Goal: Task Accomplishment & Management: Complete application form

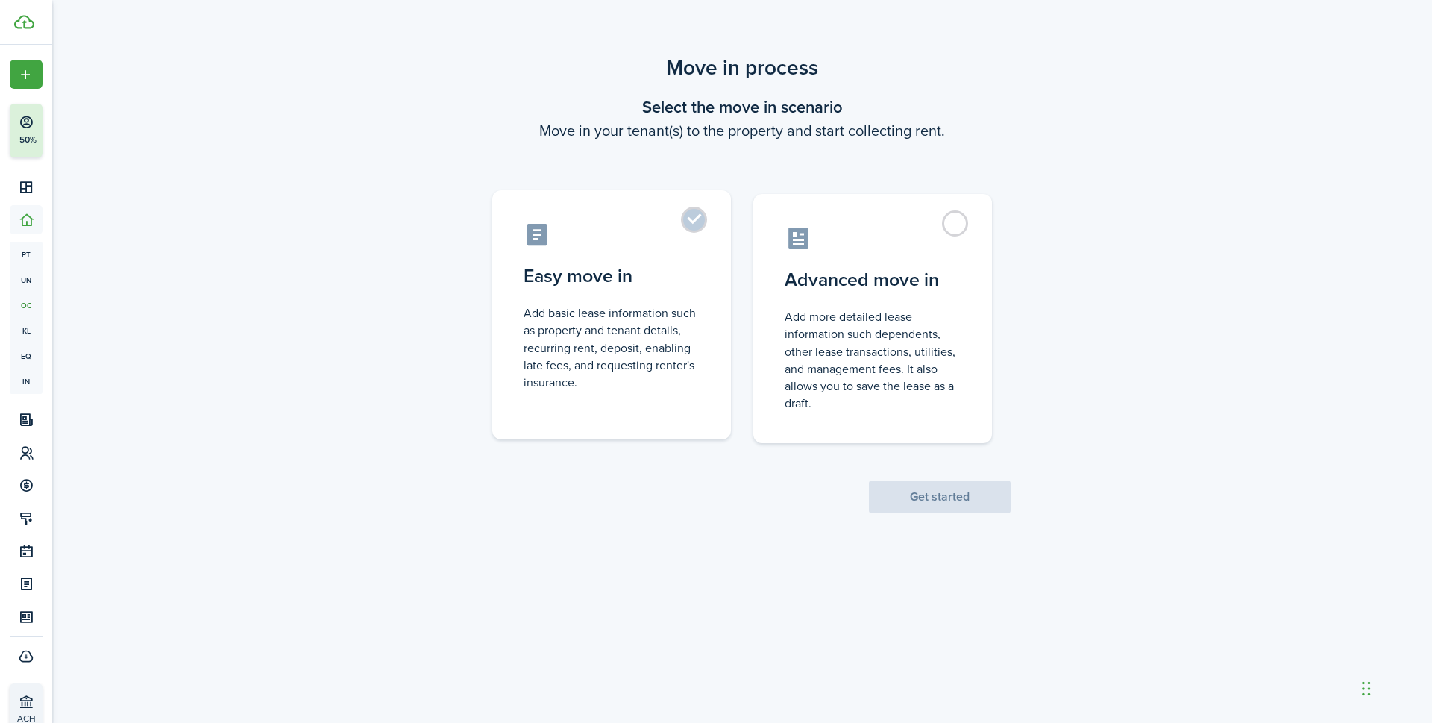
click at [666, 309] on control-radio-card-description "Add basic lease information such as property and tenant details, recurring rent…" at bounding box center [612, 347] width 176 height 87
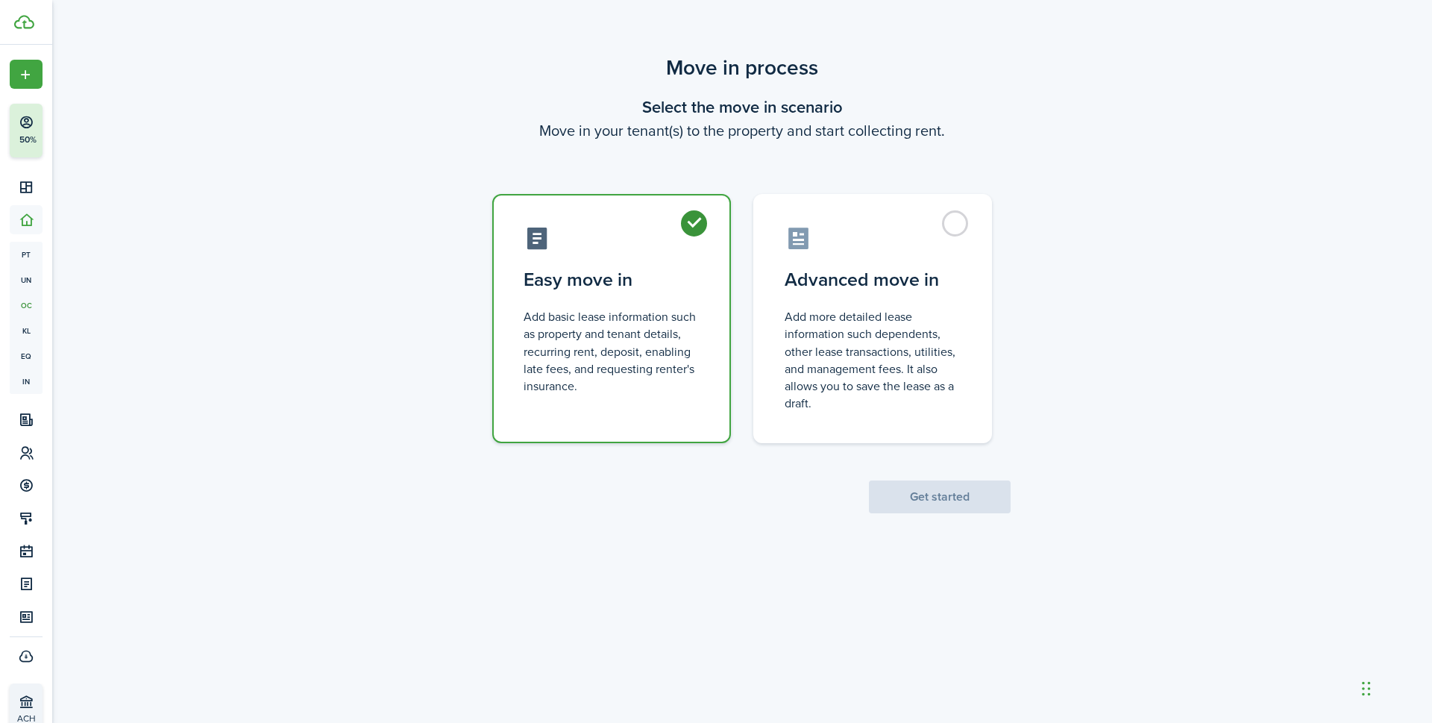
radio input "true"
click at [975, 498] on button "Get started" at bounding box center [940, 496] width 142 height 33
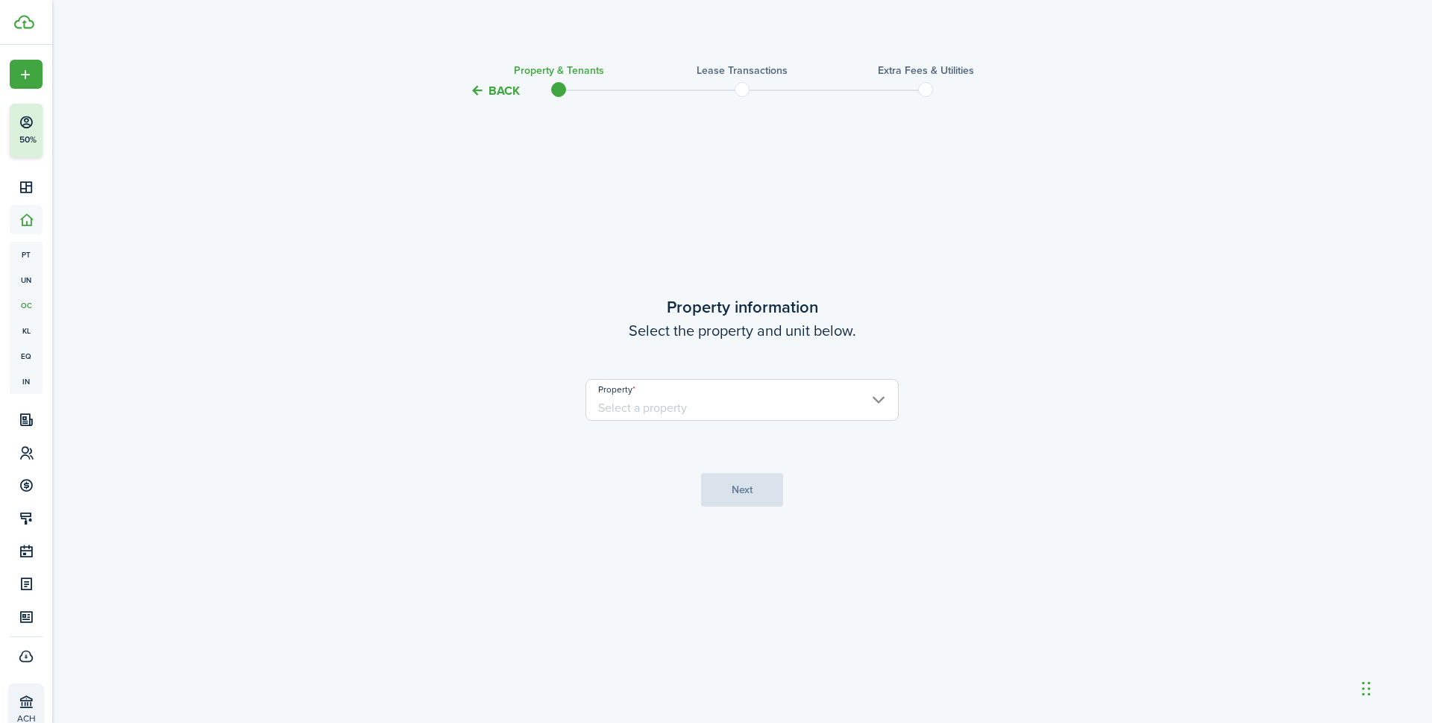
click at [667, 396] on input "Property" at bounding box center [741, 400] width 313 height 42
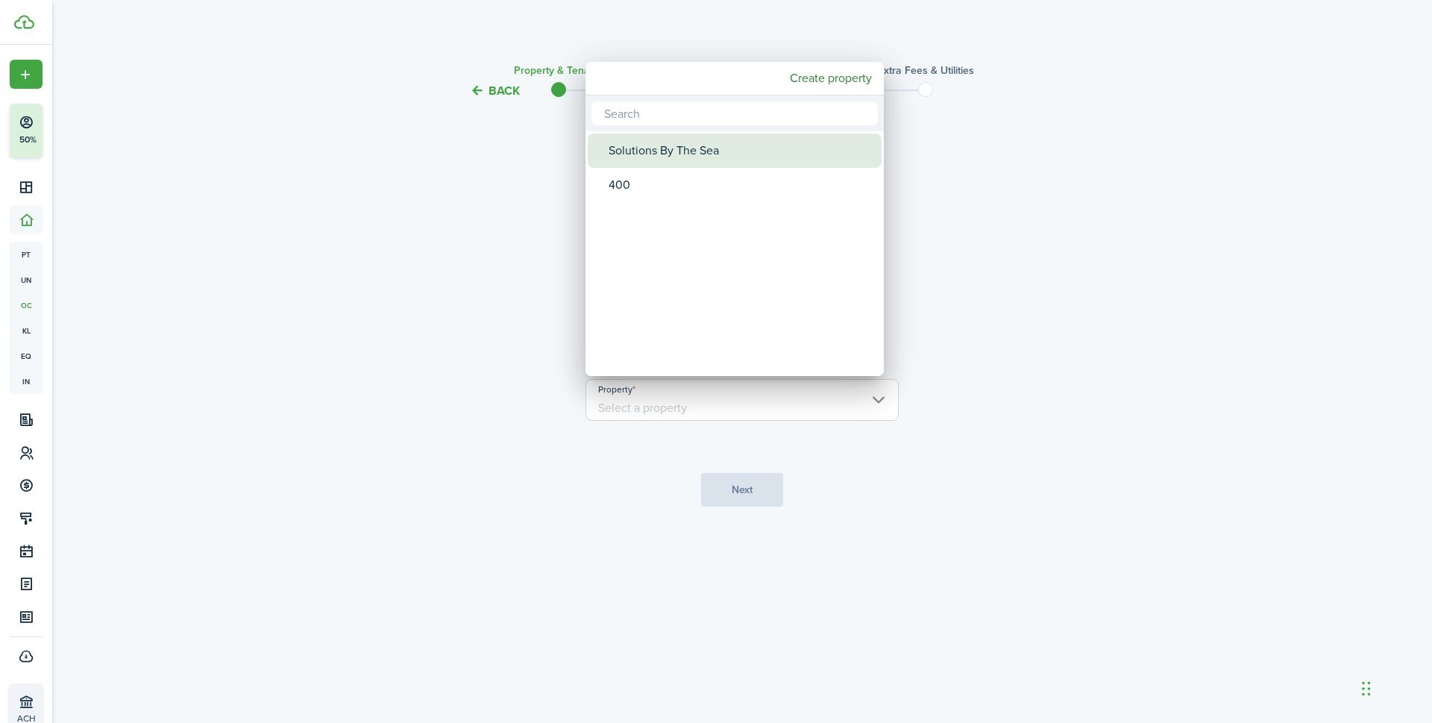
click at [647, 148] on div "Solutions By The Sea" at bounding box center [741, 150] width 264 height 34
type input "Solutions By The Sea"
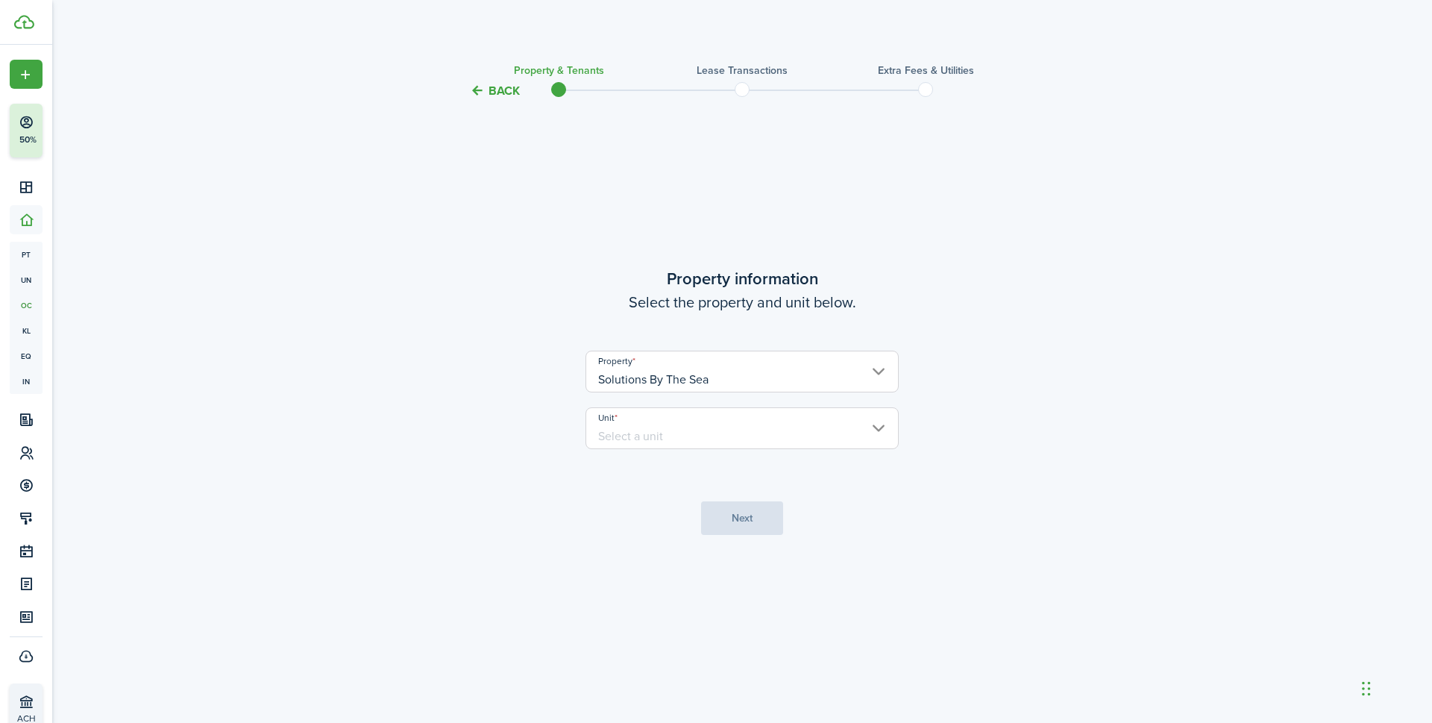
click at [659, 431] on input "Unit" at bounding box center [741, 428] width 313 height 42
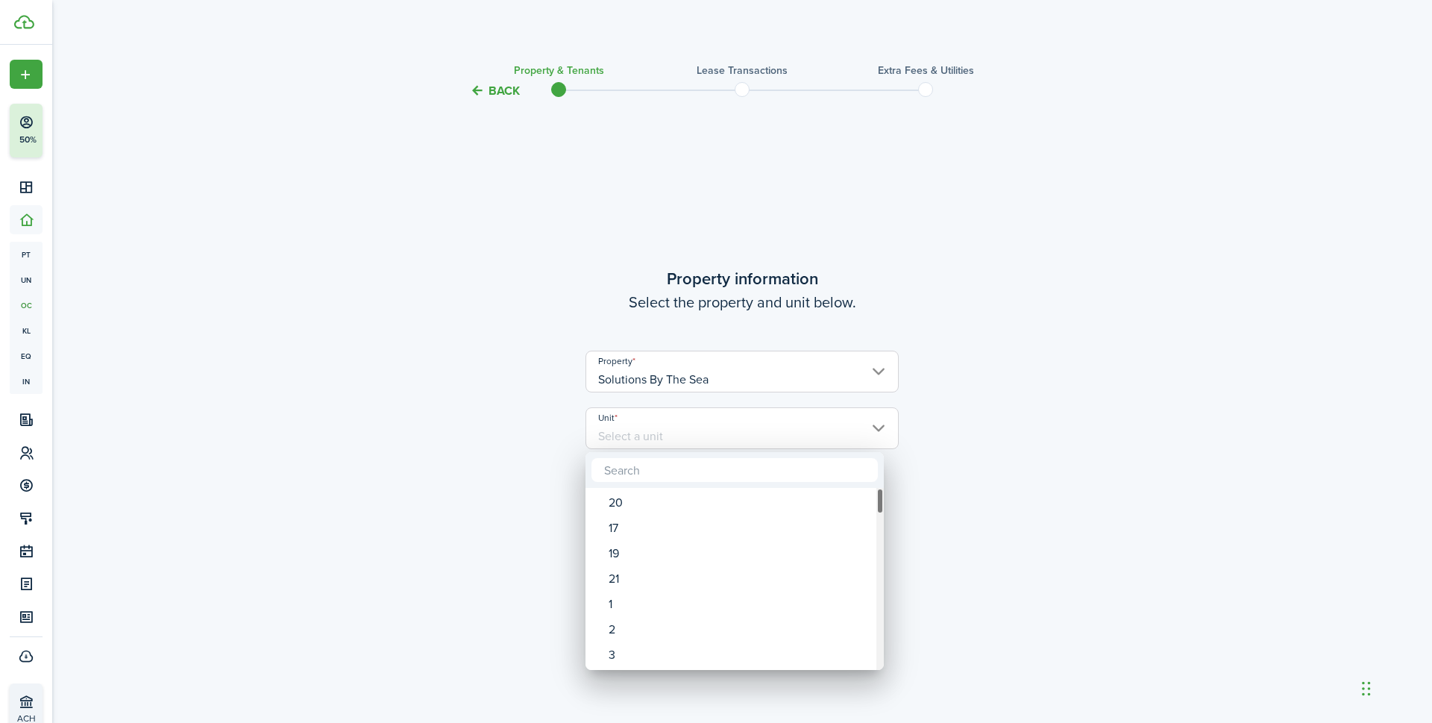
click at [880, 648] on div "Unit" at bounding box center [879, 579] width 7 height 182
click at [614, 582] on div "41" at bounding box center [741, 578] width 264 height 25
type input "41"
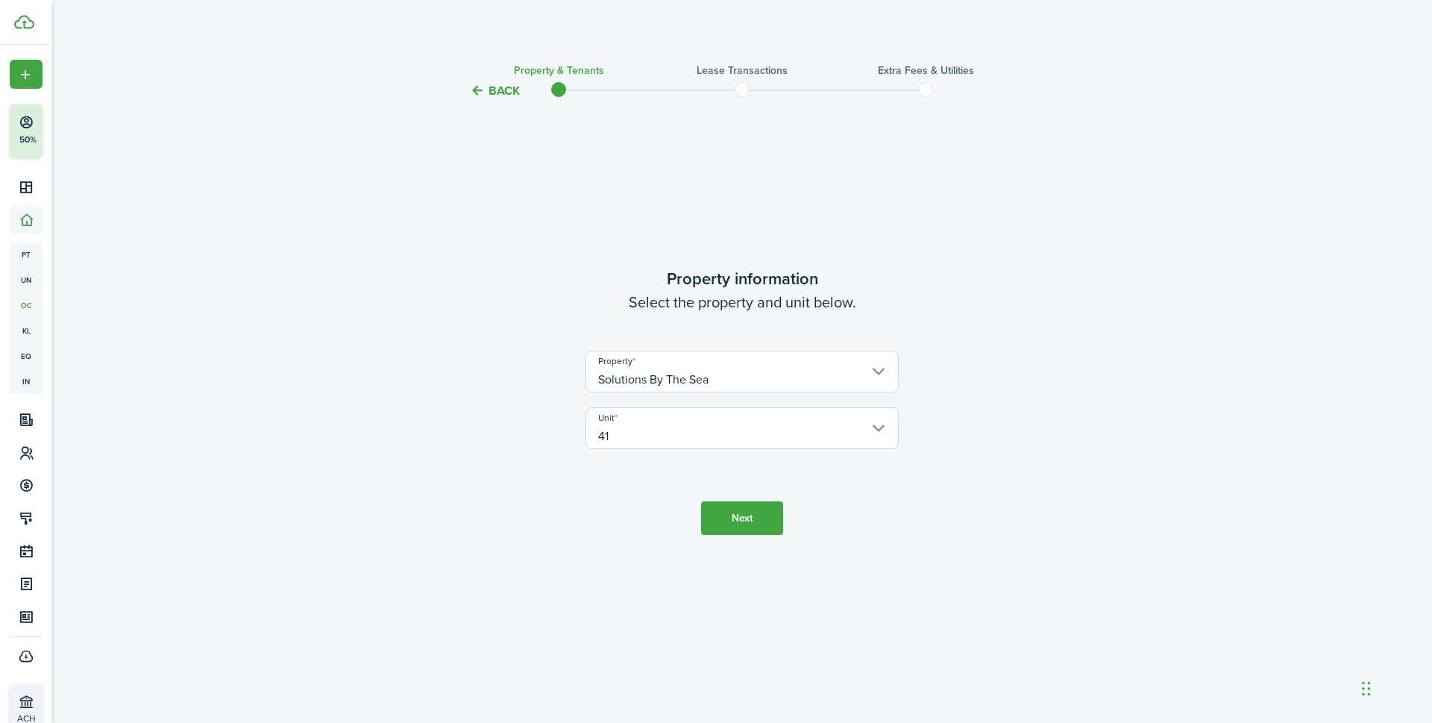
click at [731, 519] on button "Next" at bounding box center [742, 518] width 82 height 34
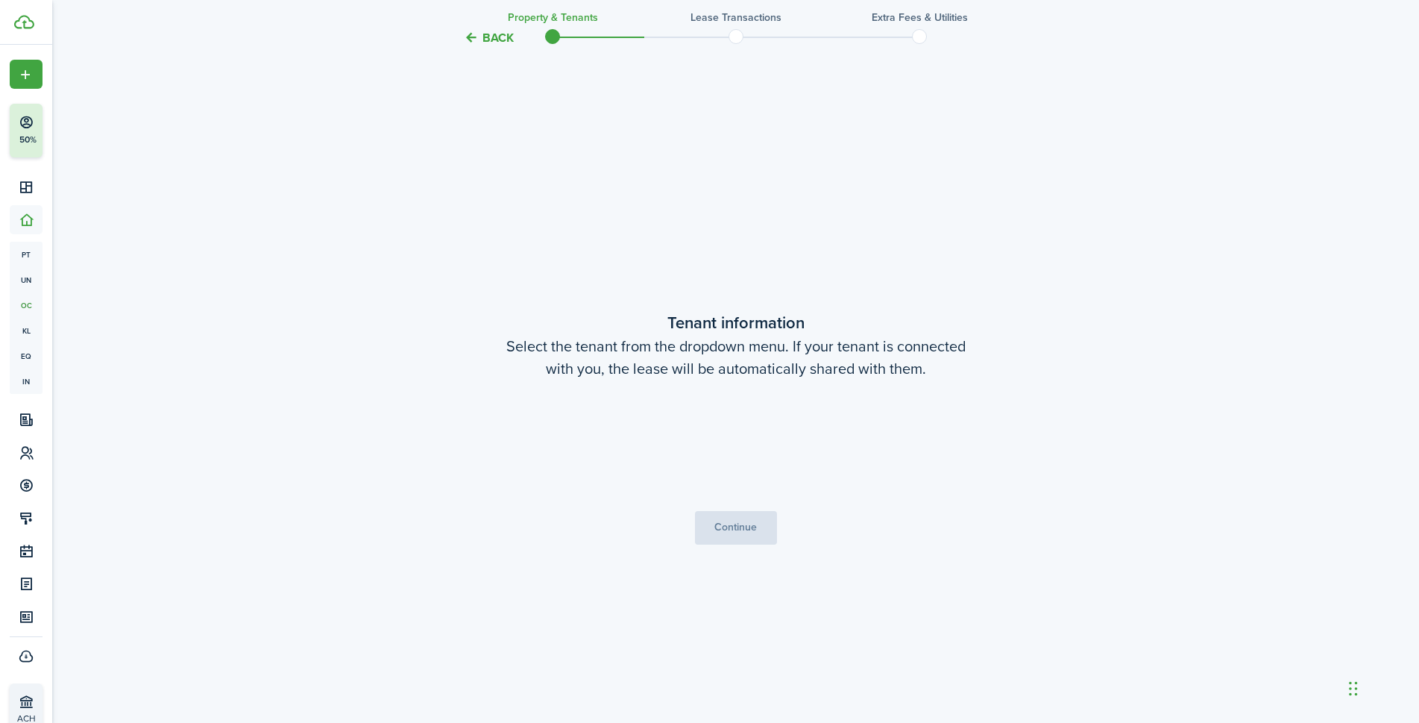
scroll to position [623, 0]
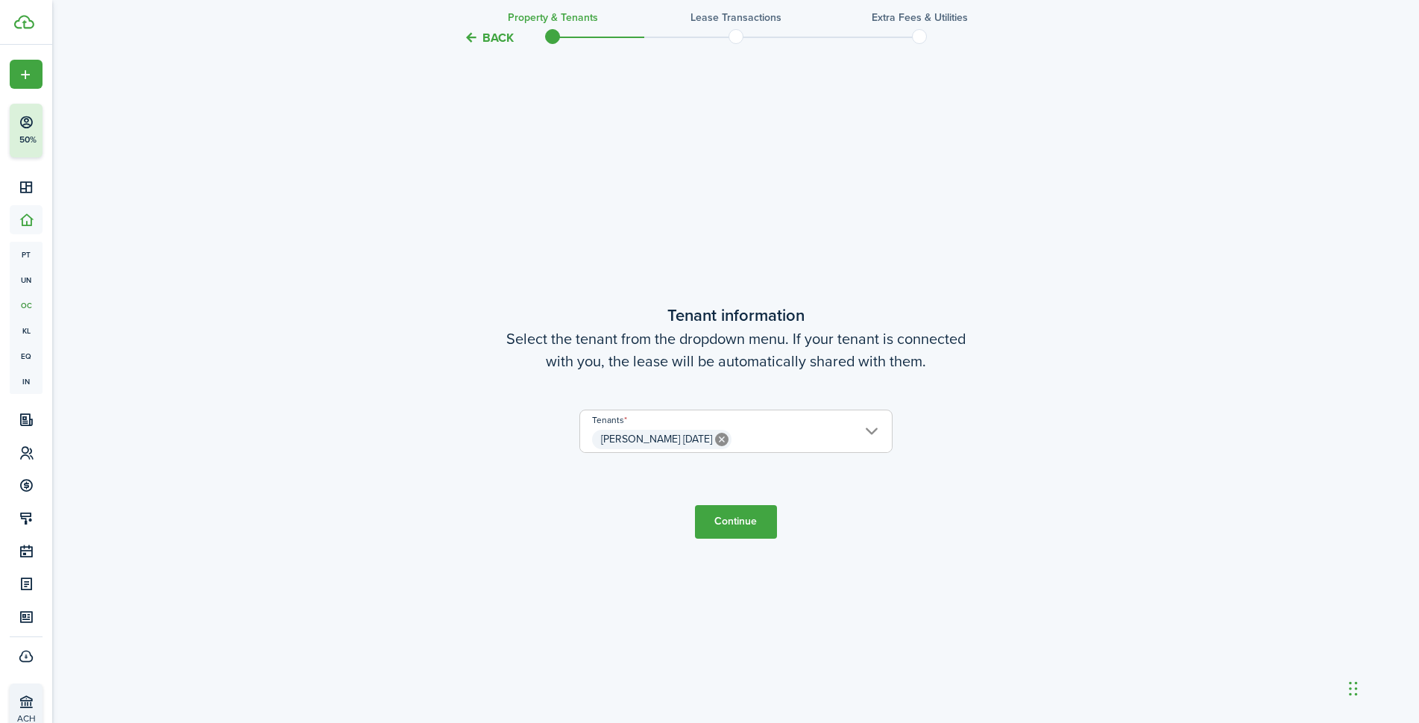
click at [721, 514] on button "Continue" at bounding box center [736, 522] width 82 height 34
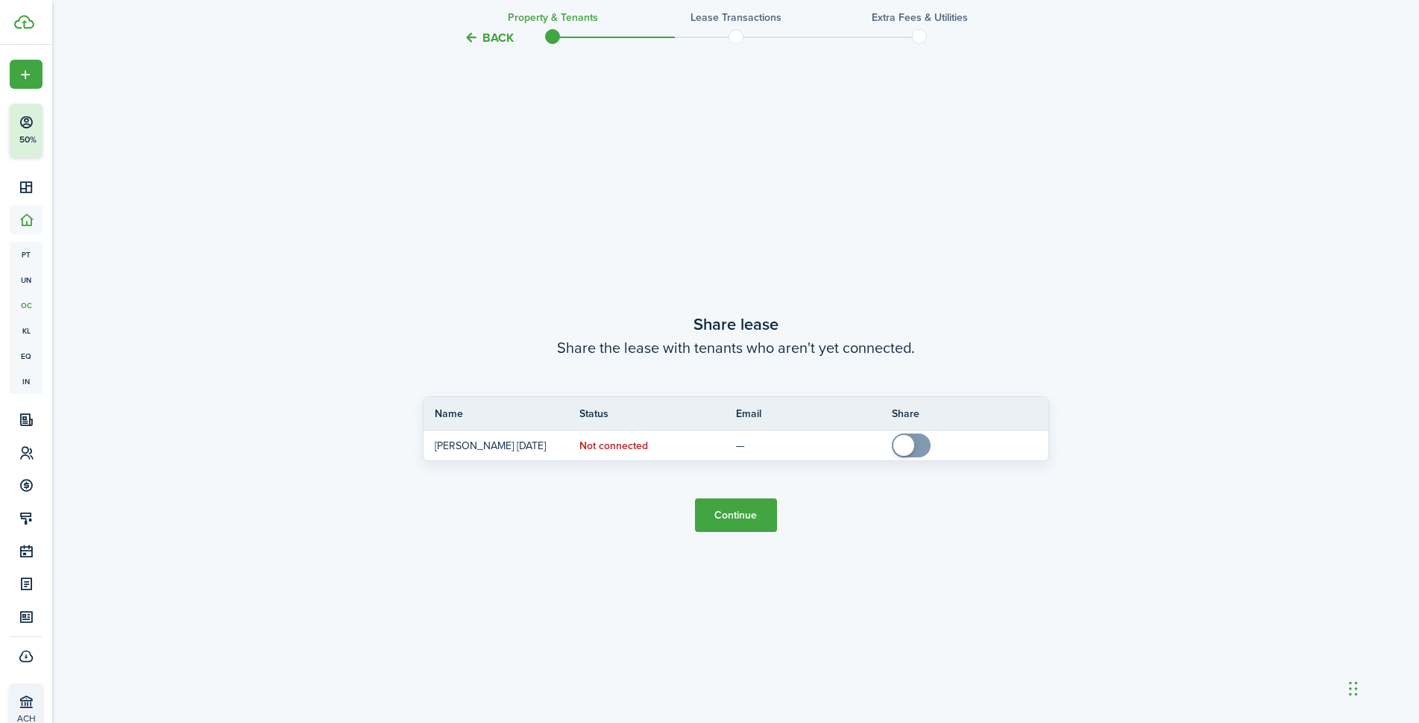
scroll to position [1345, 0]
click at [751, 518] on button "Continue" at bounding box center [736, 514] width 82 height 34
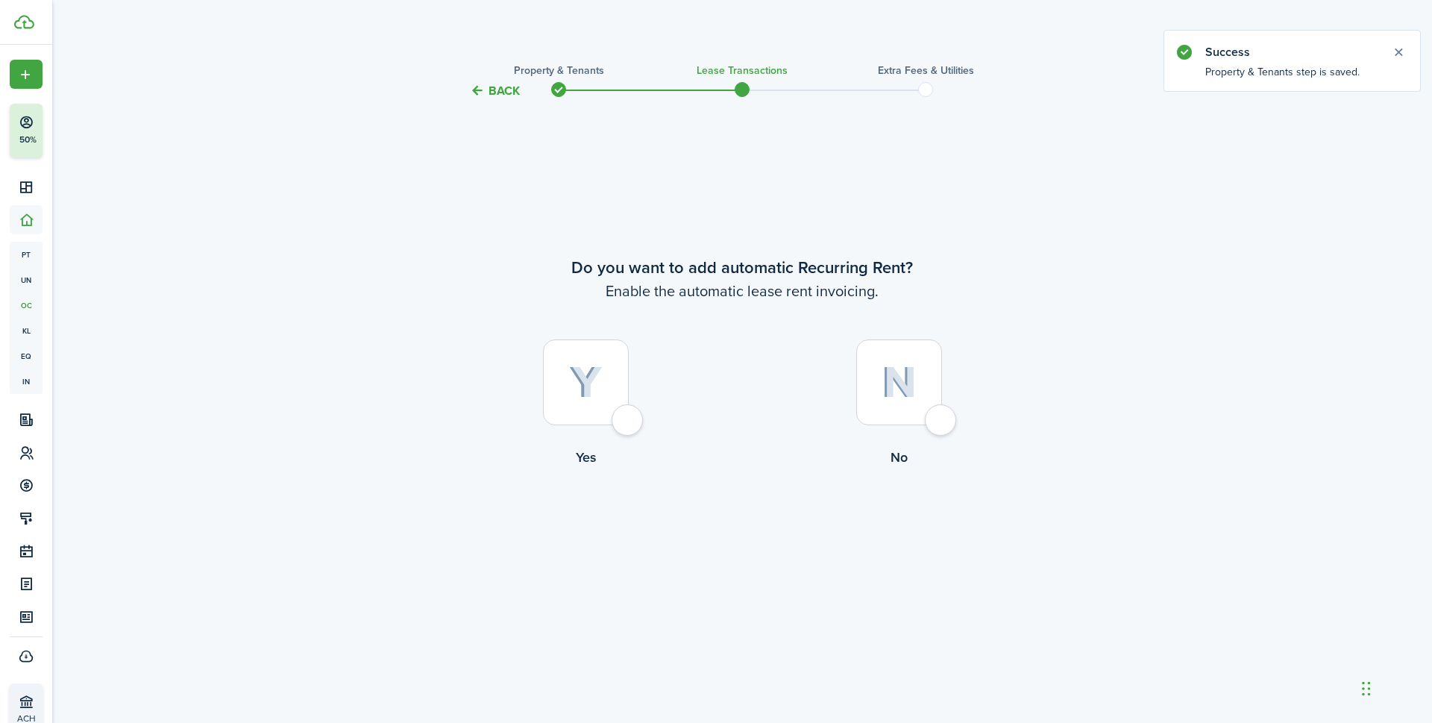
click at [903, 362] on div at bounding box center [899, 382] width 86 height 86
radio input "true"
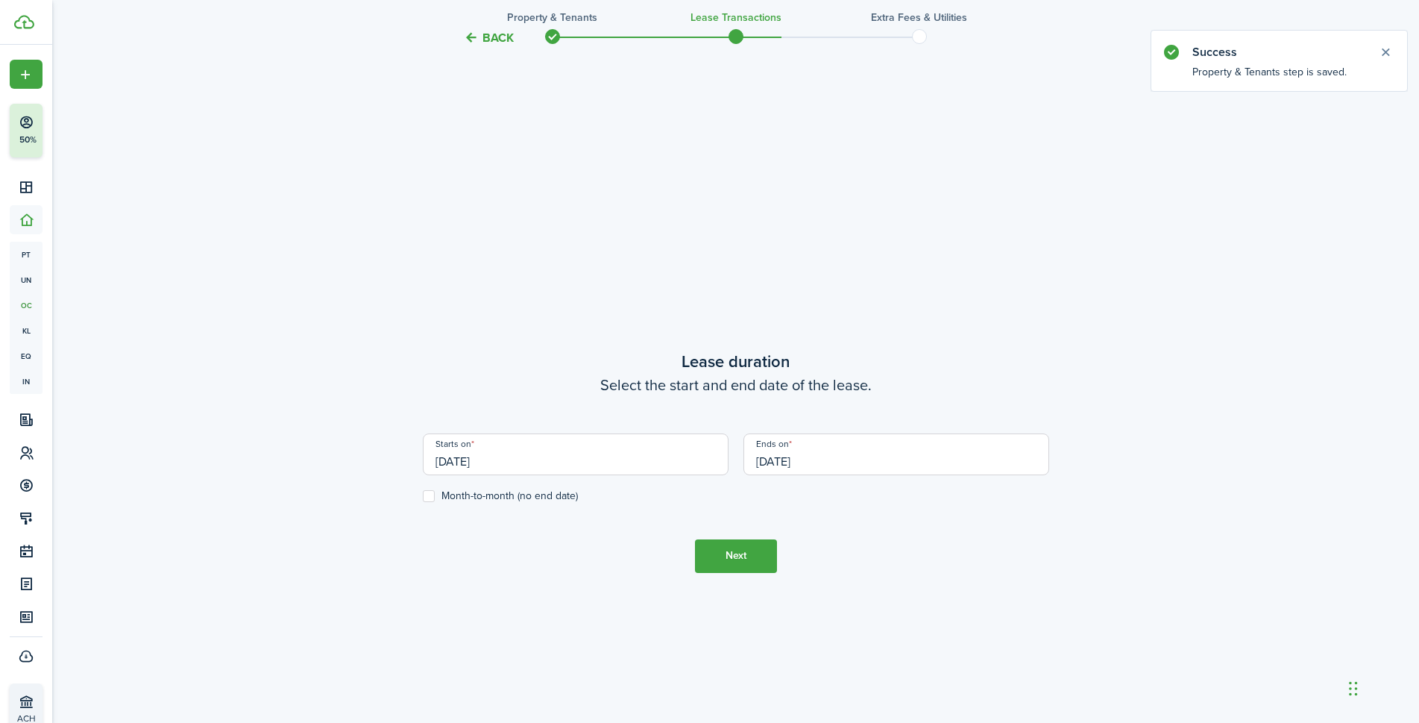
scroll to position [723, 0]
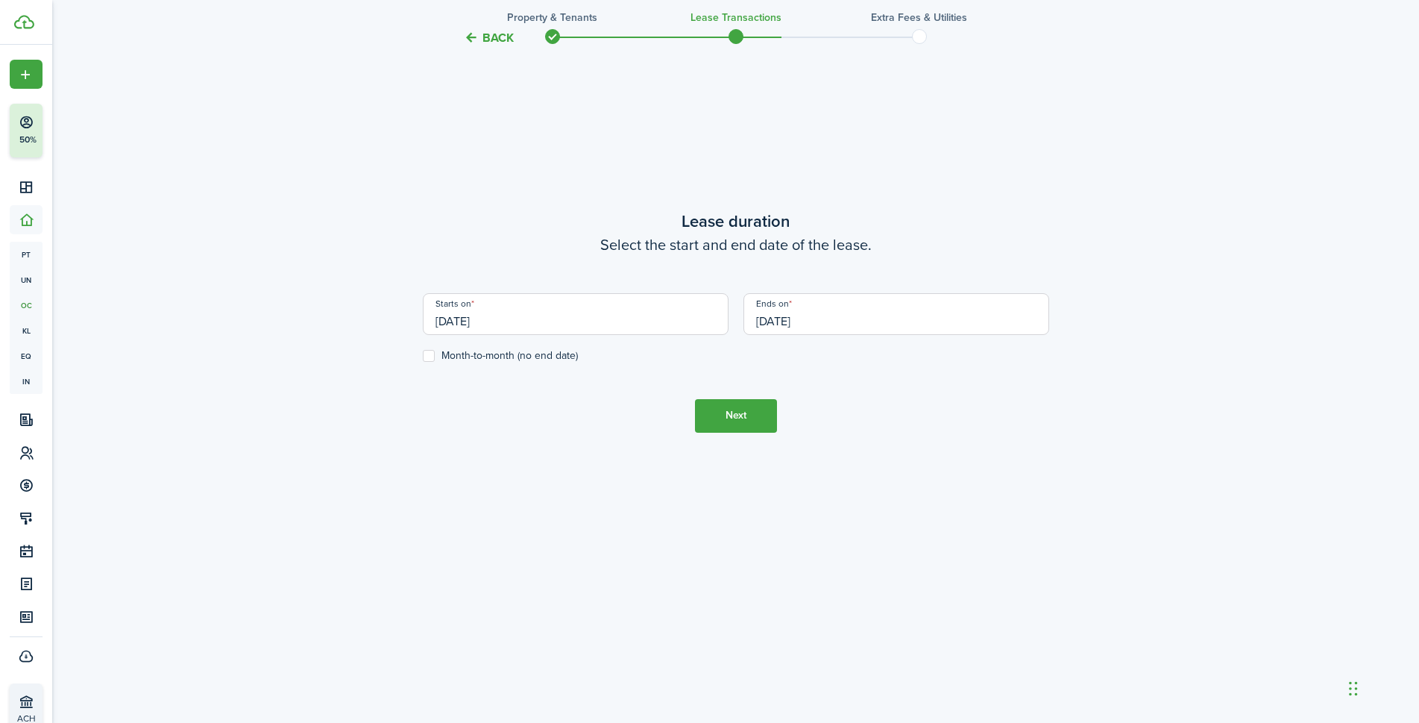
click at [433, 357] on label "Month-to-month (no end date)" at bounding box center [500, 356] width 155 height 12
click at [423, 356] on input "Month-to-month (no end date)" at bounding box center [422, 355] width 1 height 1
checkbox input "true"
click at [741, 420] on button "Next" at bounding box center [736, 416] width 82 height 34
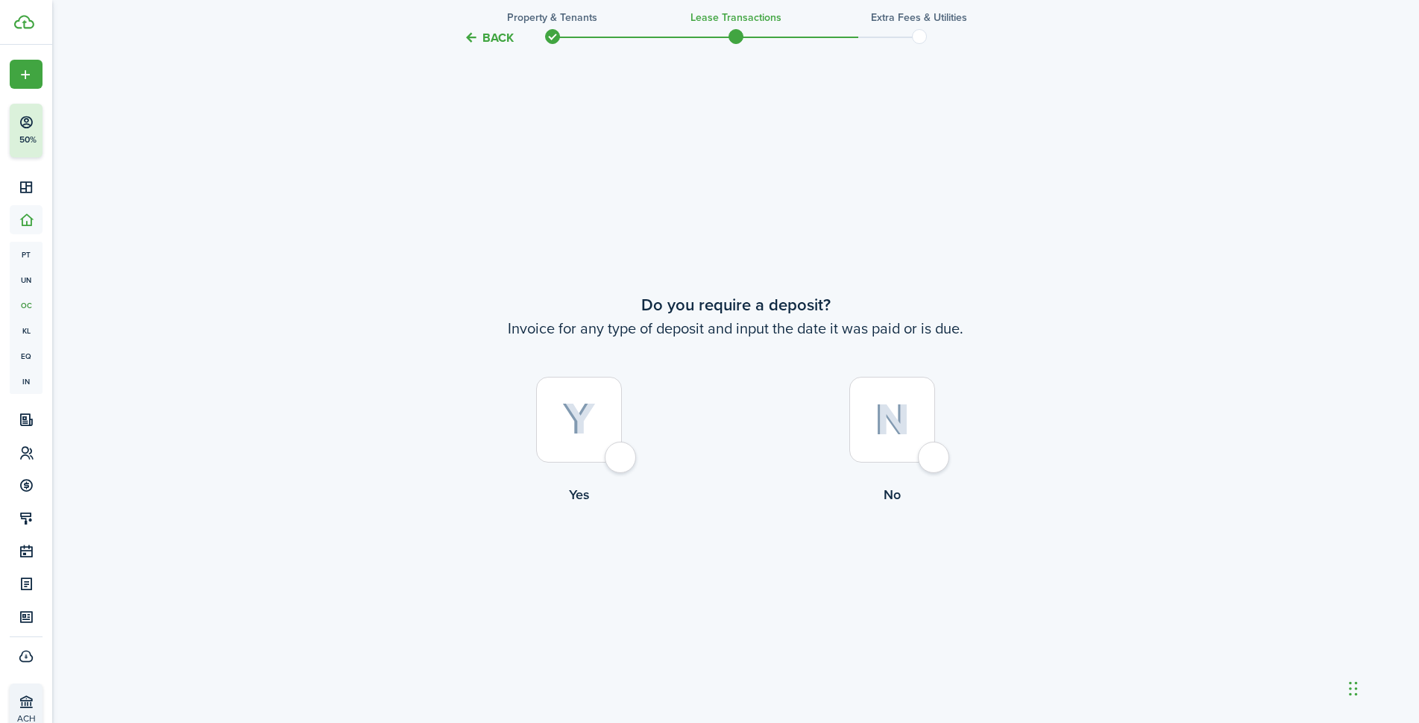
scroll to position [1345, 0]
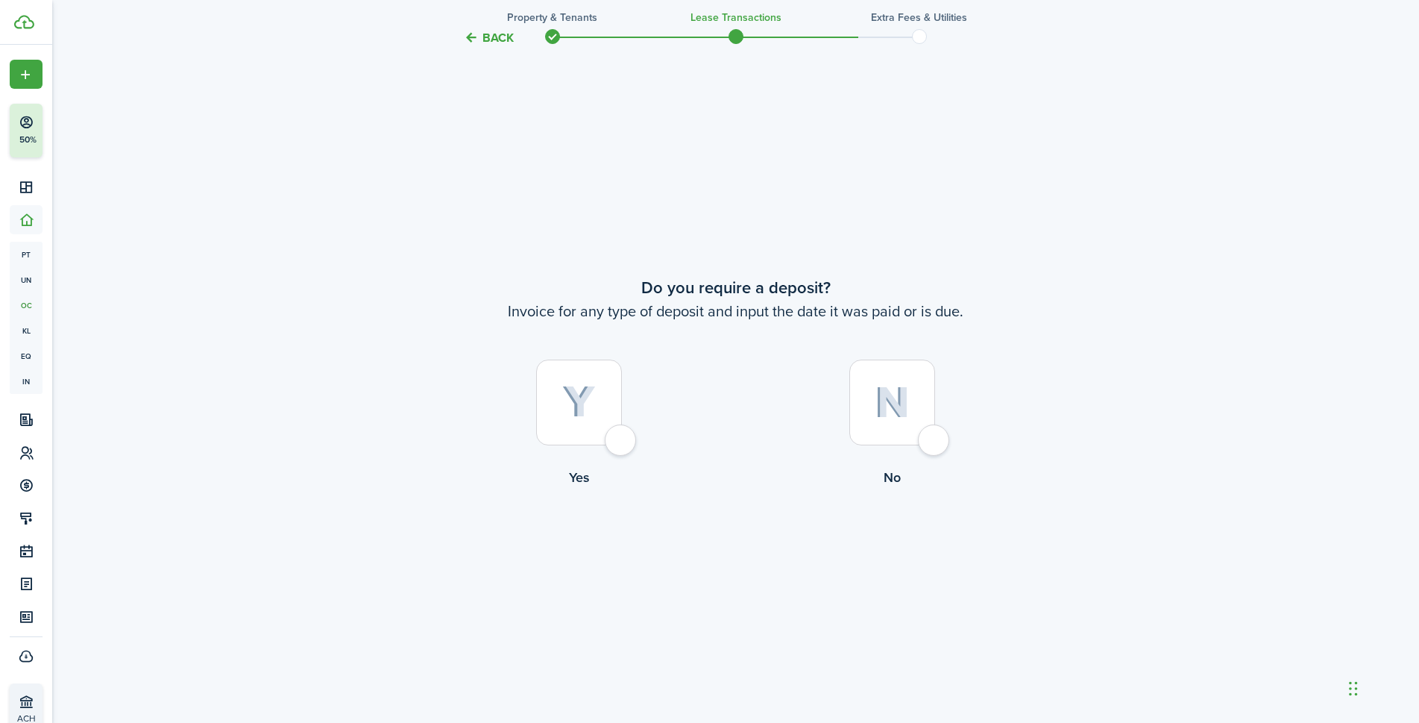
click at [883, 418] on div at bounding box center [892, 402] width 86 height 86
radio input "true"
click at [723, 556] on button "Continue" at bounding box center [736, 549] width 82 height 34
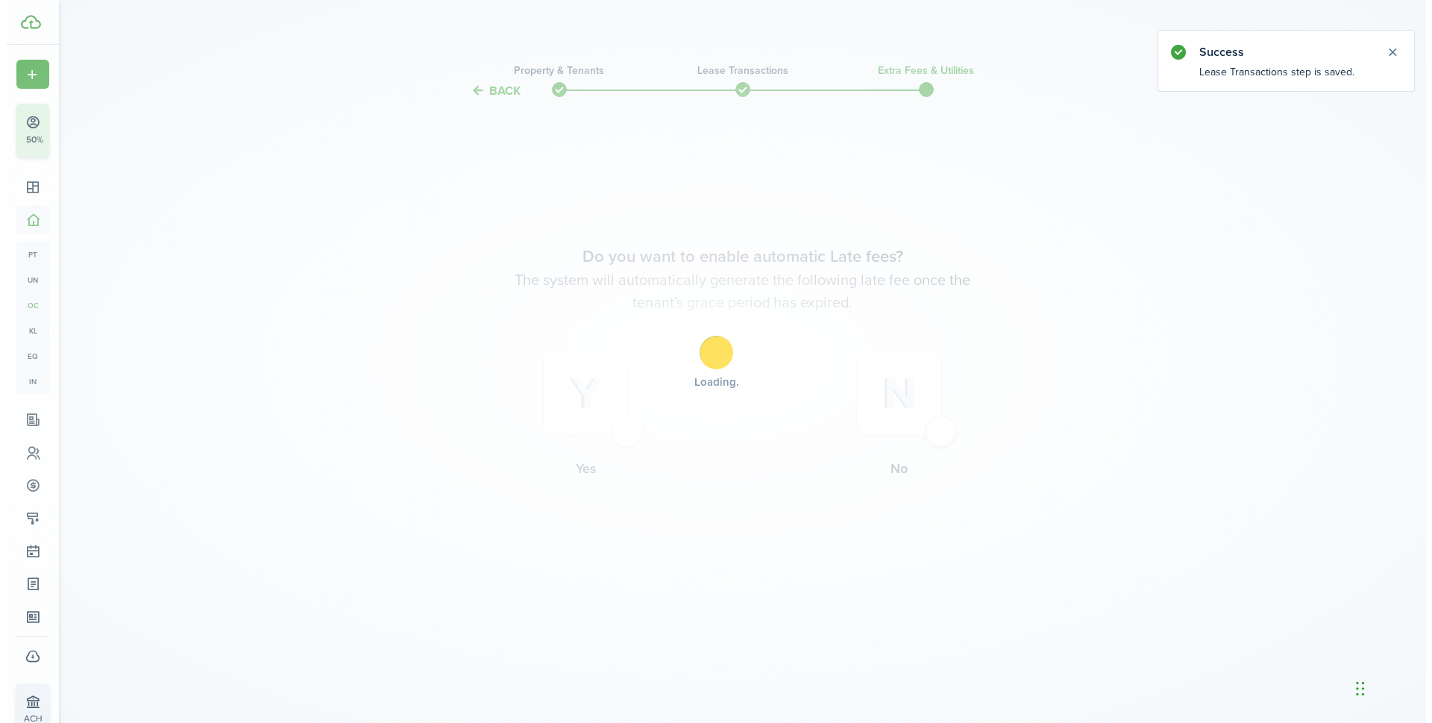
scroll to position [0, 0]
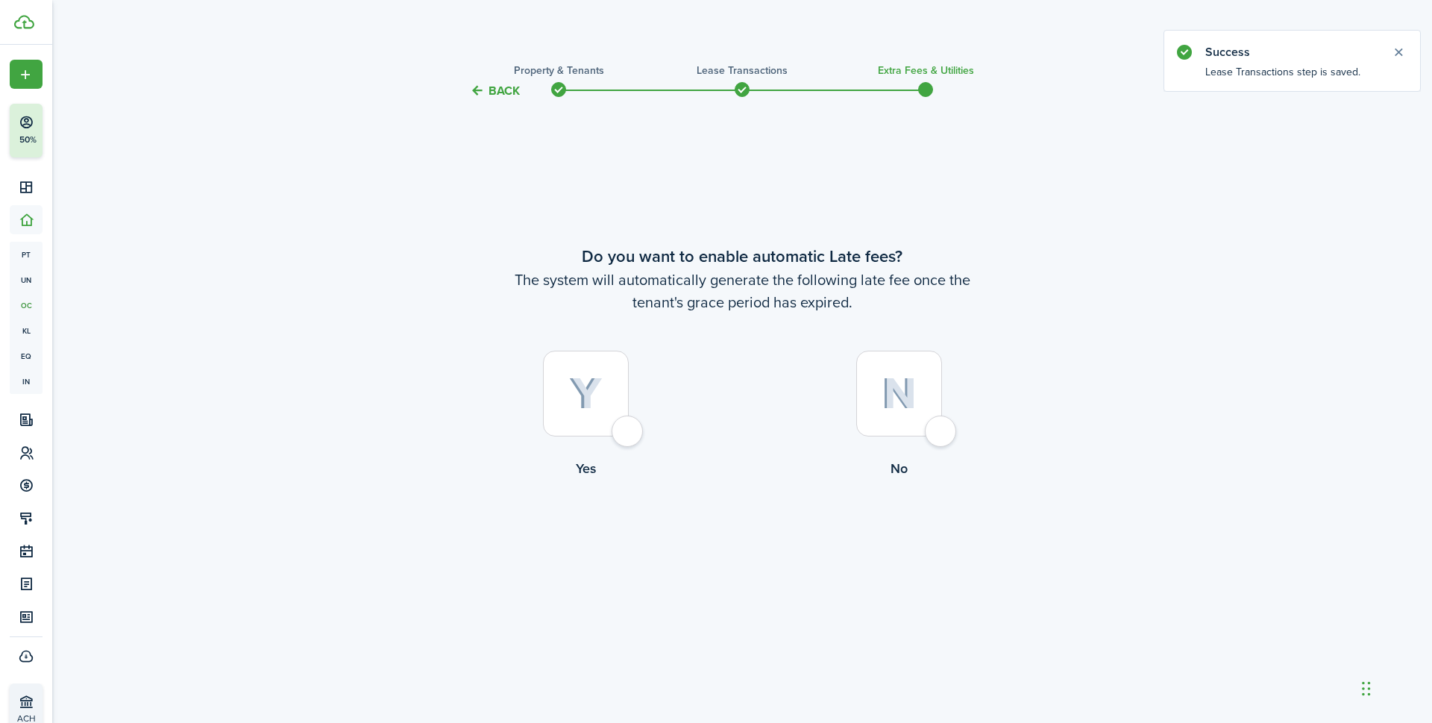
click at [885, 400] on img at bounding box center [899, 393] width 35 height 32
radio input "true"
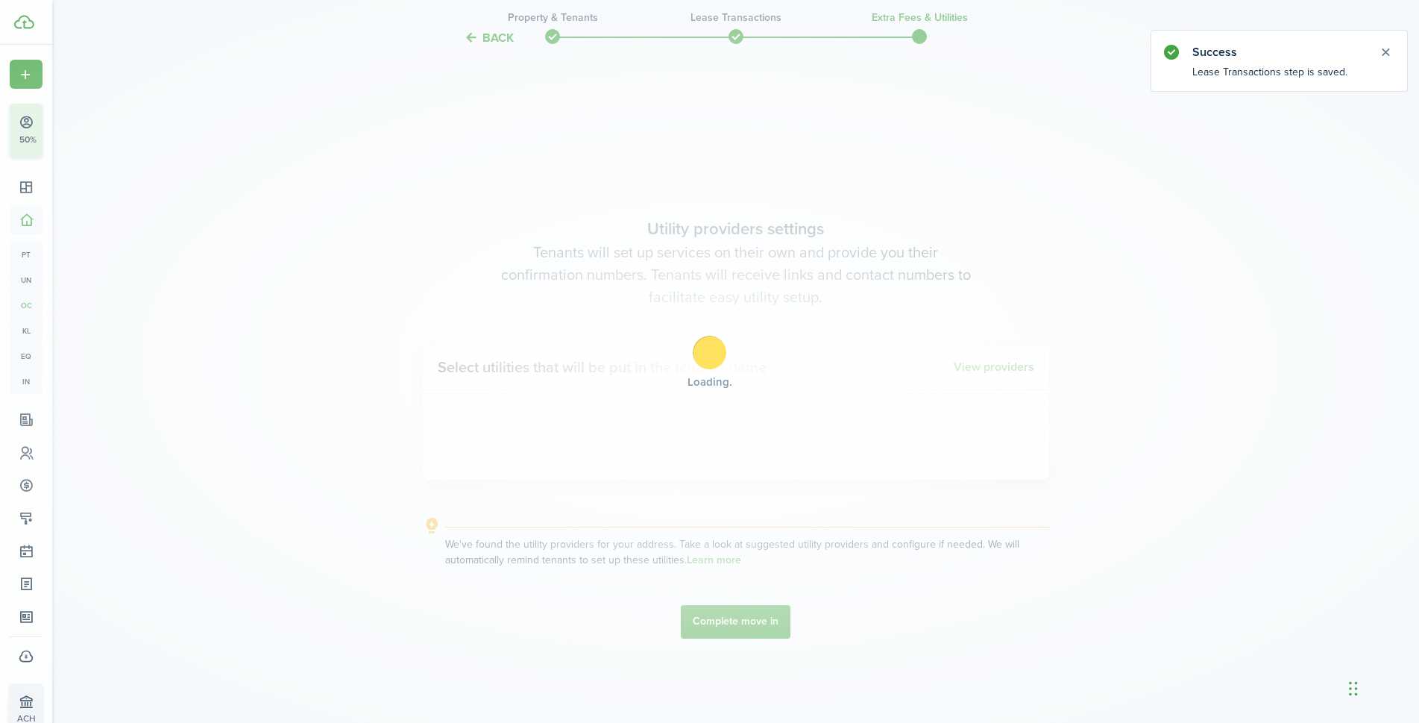
scroll to position [623, 0]
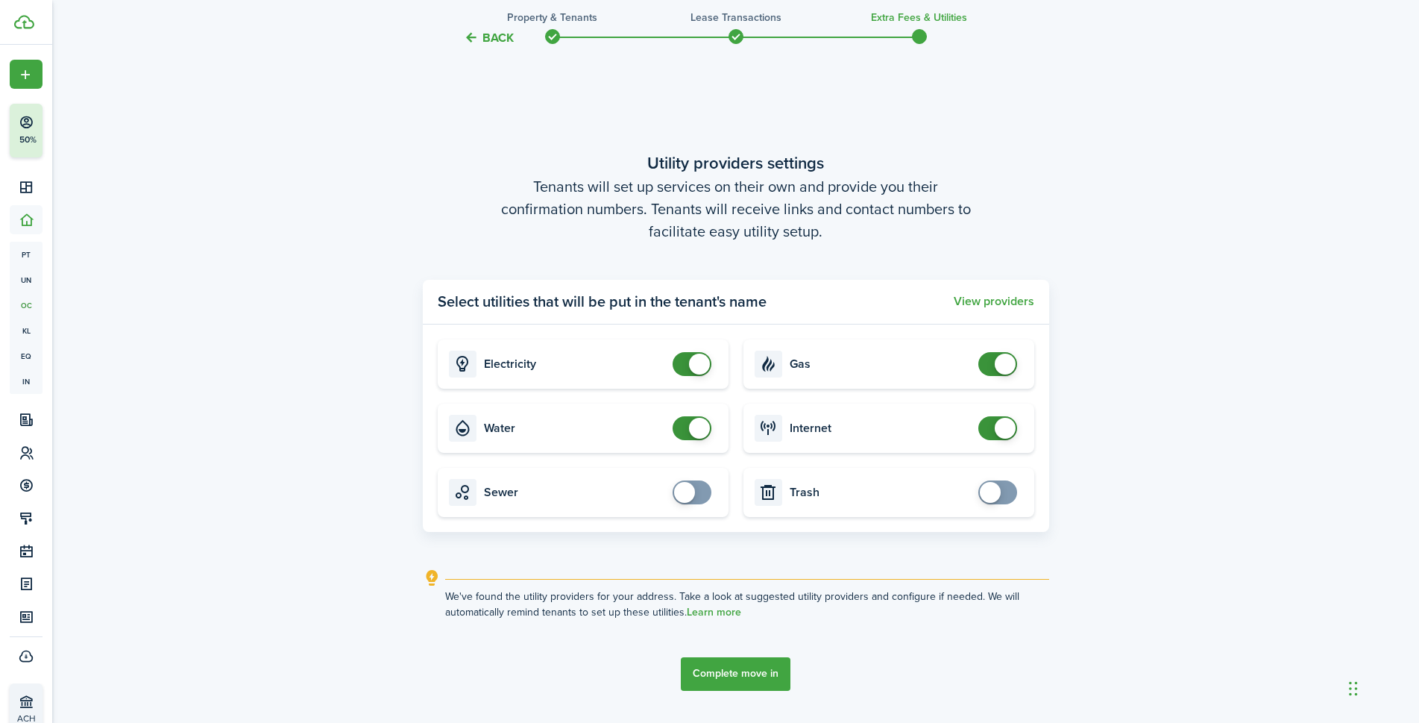
click at [739, 670] on button "Complete move in" at bounding box center [736, 674] width 110 height 34
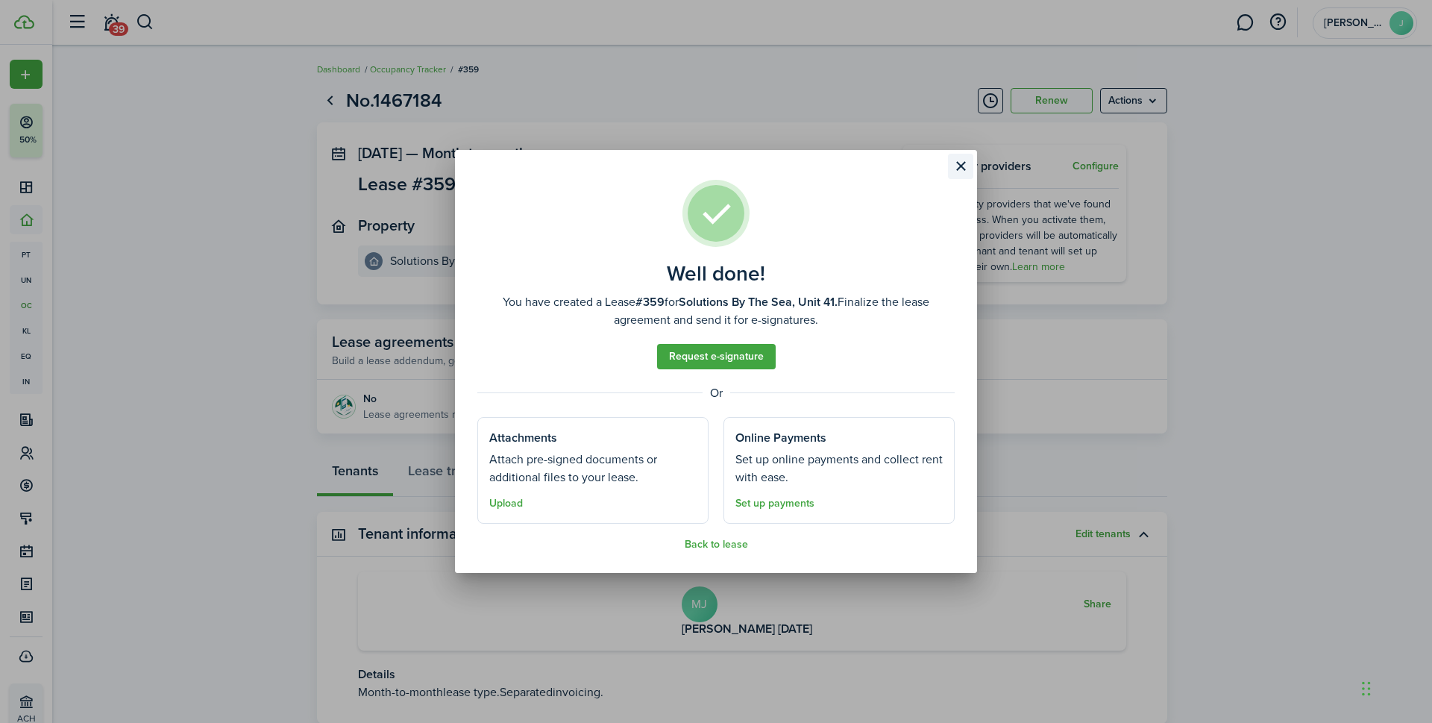
click at [958, 163] on button "Close modal" at bounding box center [960, 166] width 25 height 25
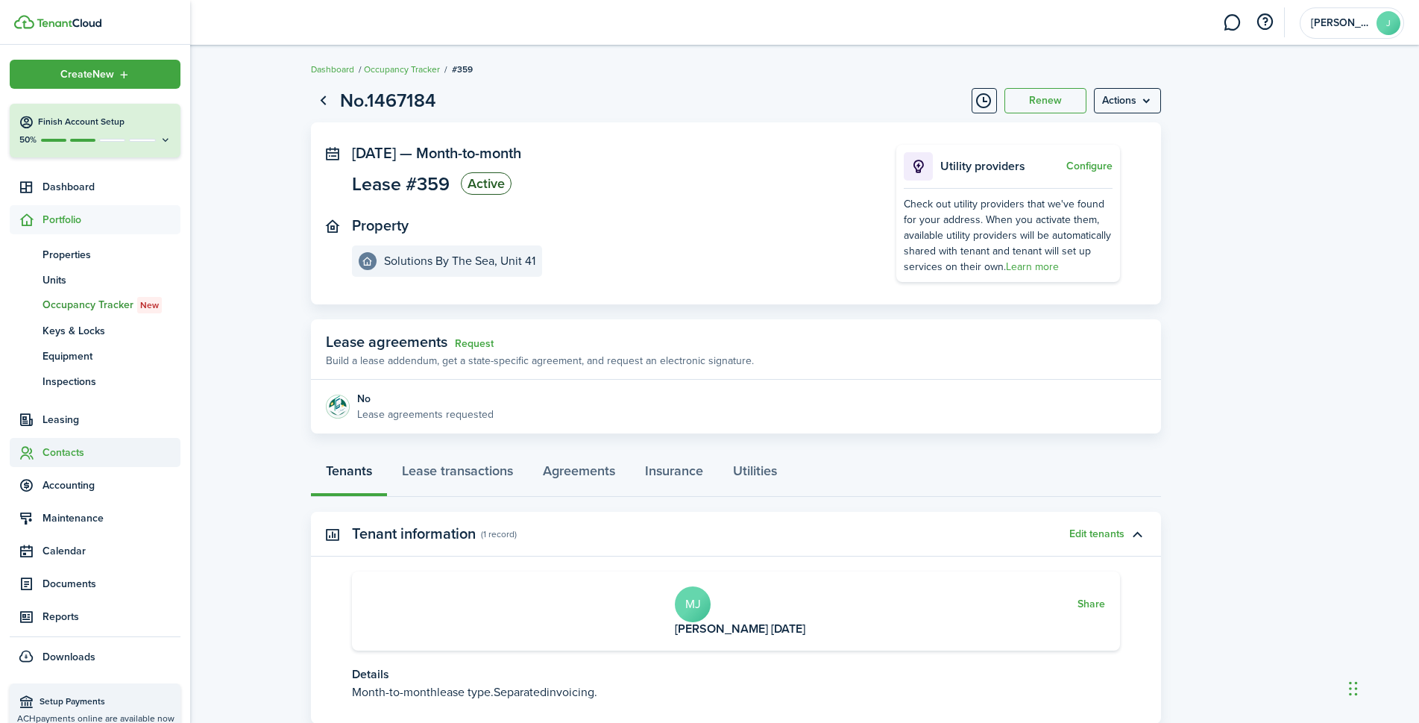
click at [74, 454] on span "Contacts" at bounding box center [112, 452] width 138 height 16
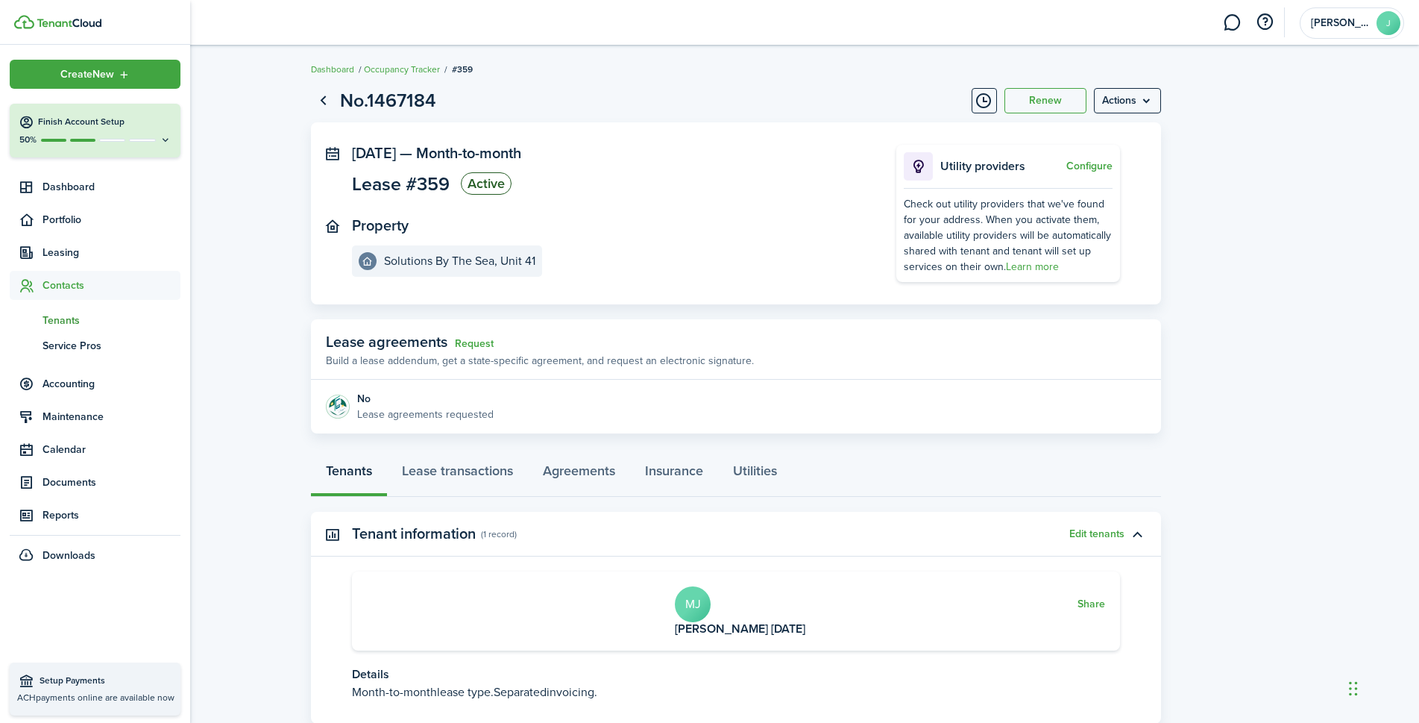
click at [59, 324] on span "Tenants" at bounding box center [112, 320] width 138 height 16
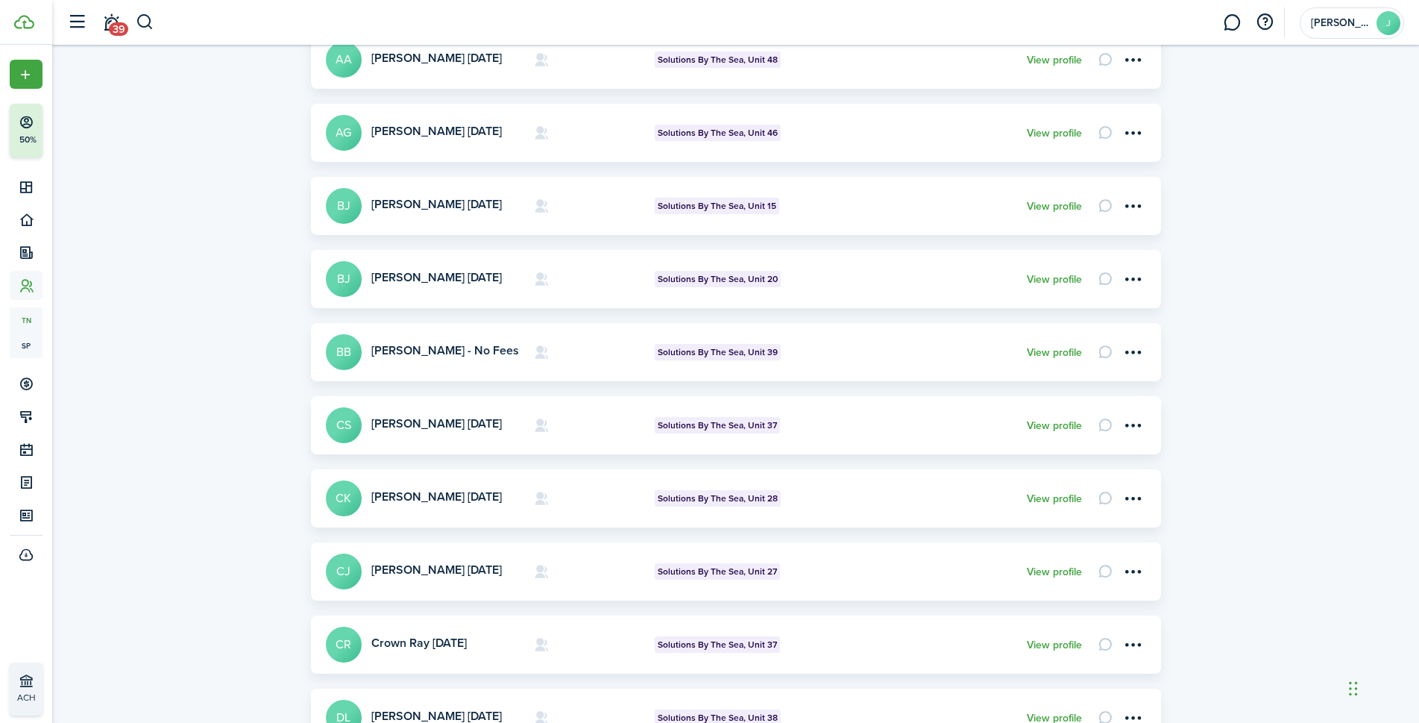
scroll to position [400, 0]
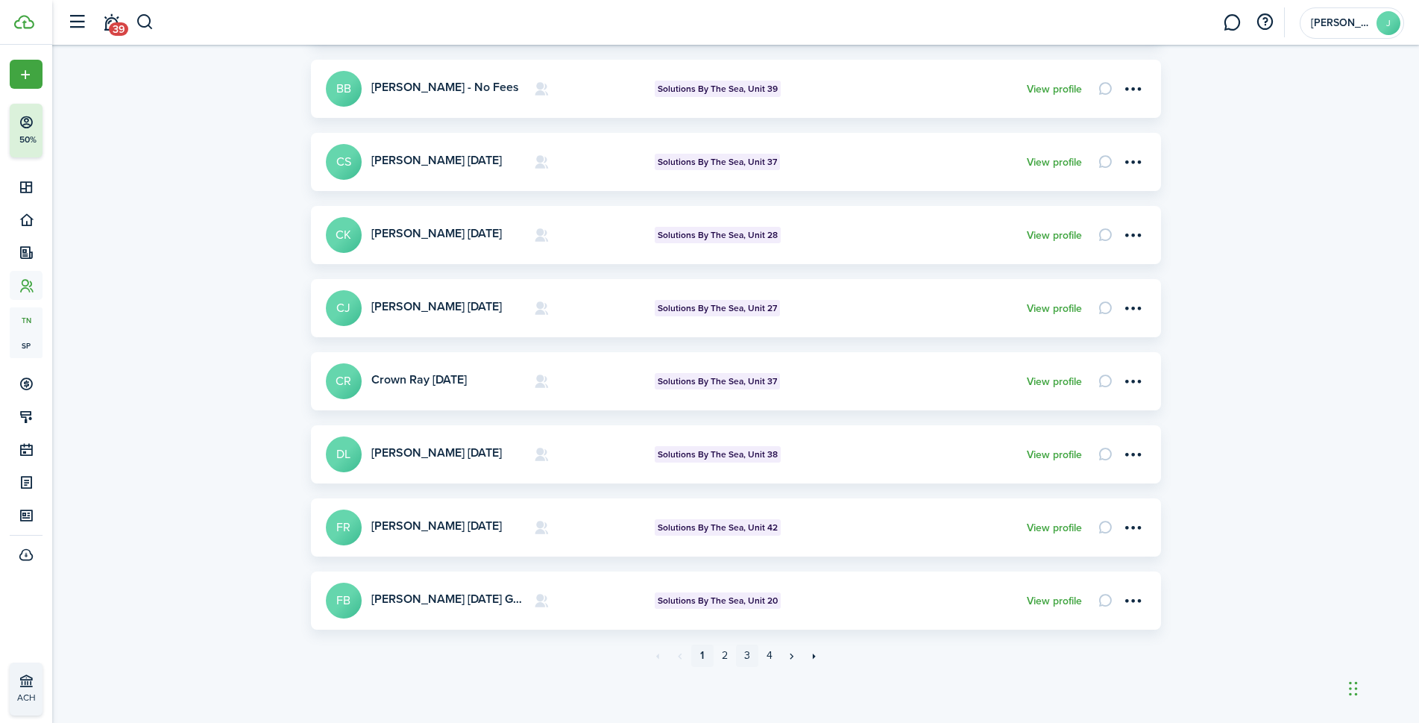
click at [744, 659] on link "3" at bounding box center [747, 655] width 22 height 22
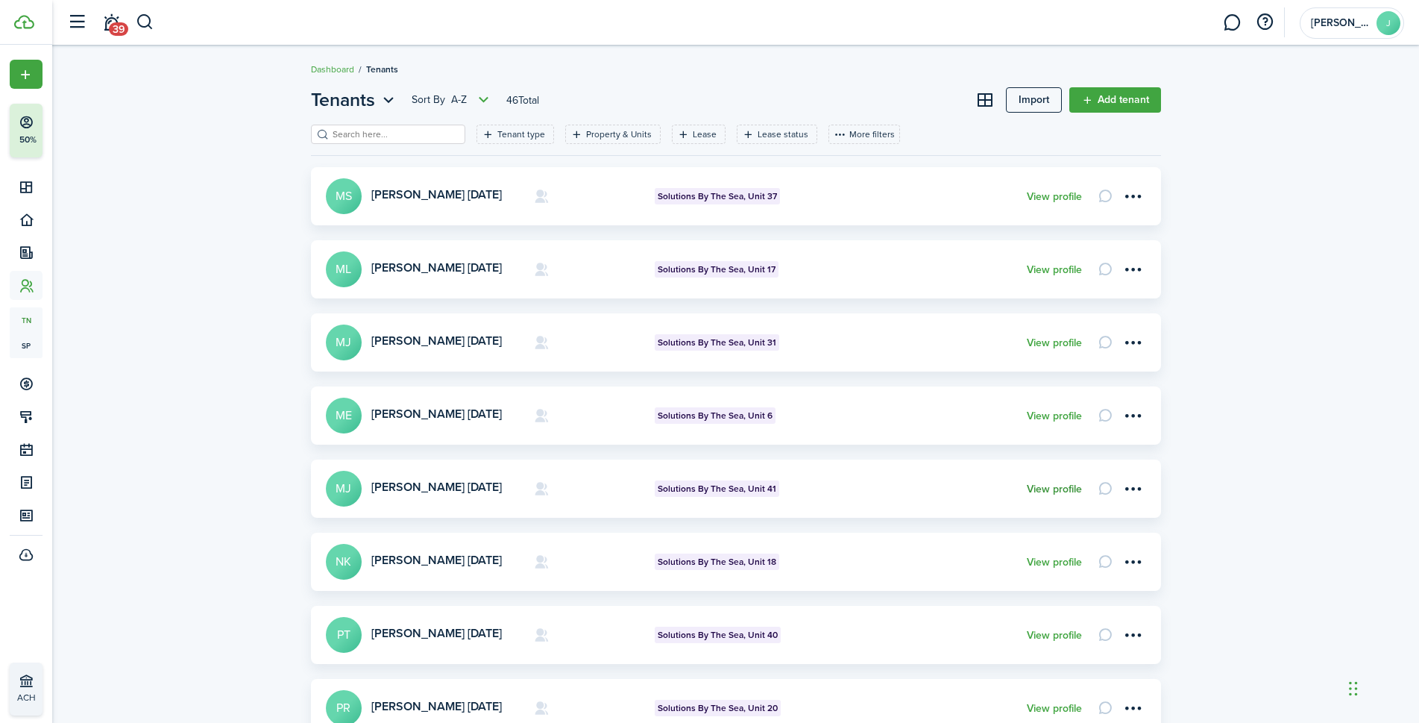
click at [1056, 487] on link "View profile" at bounding box center [1054, 489] width 55 height 12
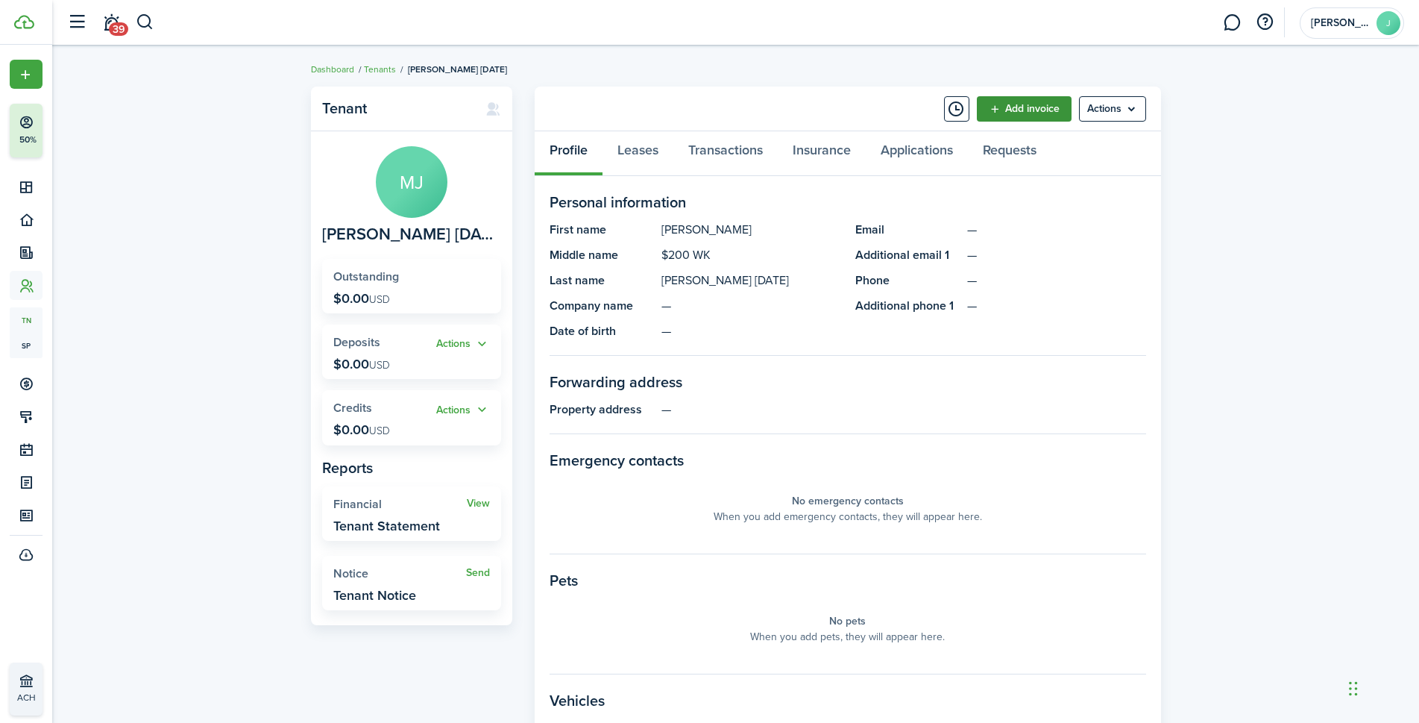
click at [1012, 107] on link "Add invoice" at bounding box center [1024, 108] width 95 height 25
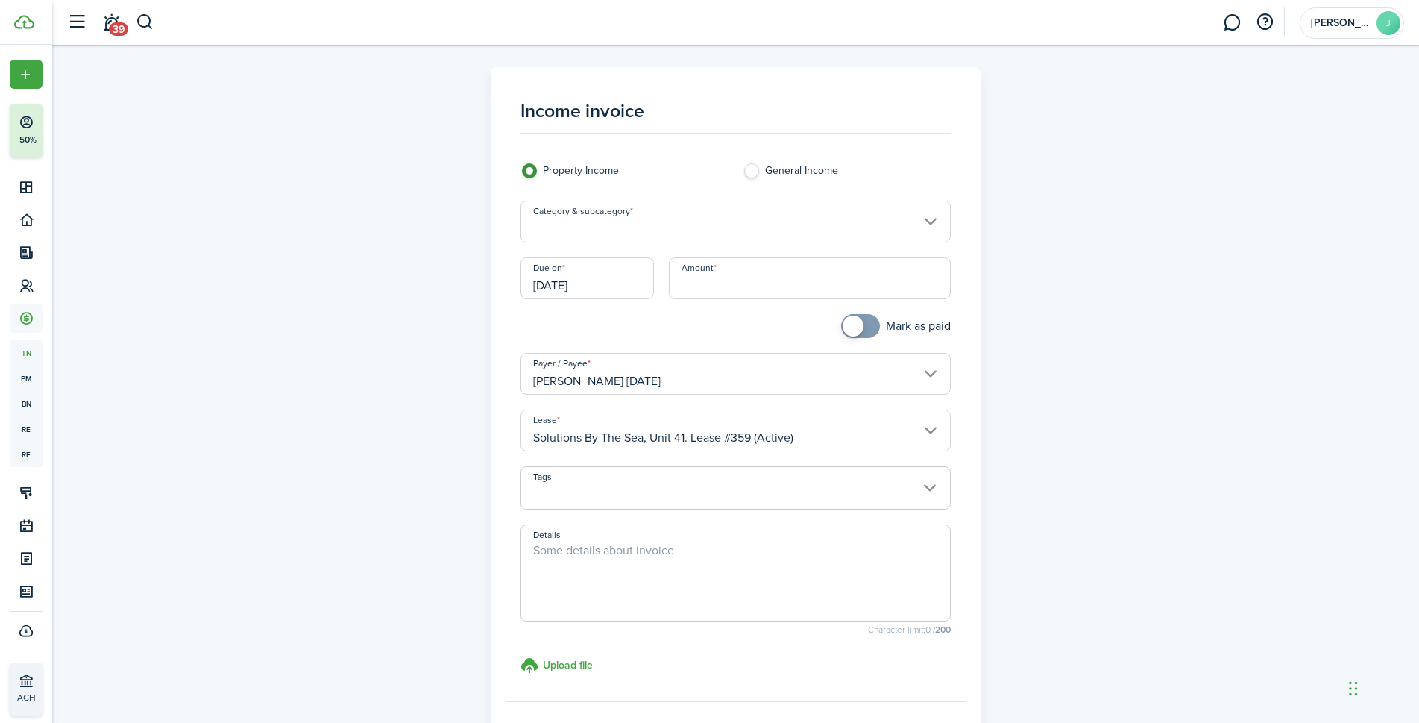
click at [635, 224] on input "Category & subcategory" at bounding box center [736, 222] width 430 height 42
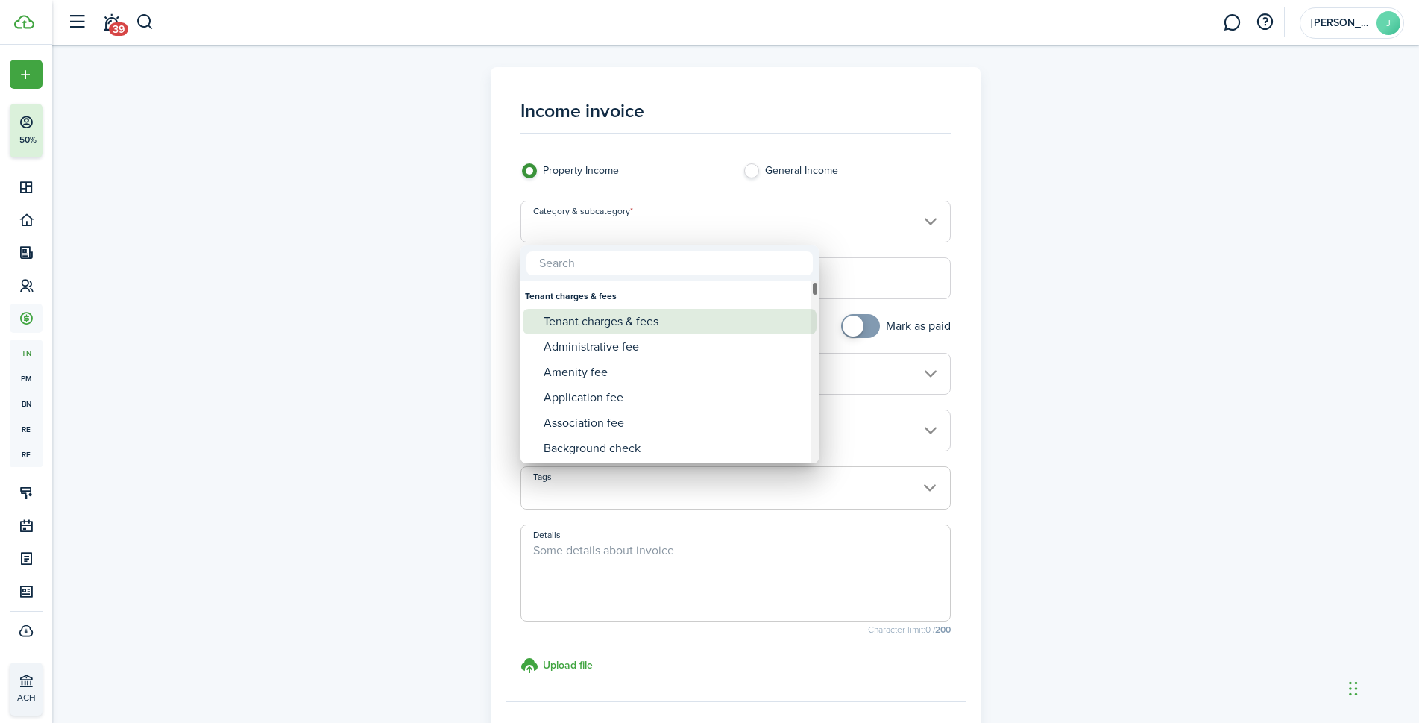
click at [630, 321] on div "Tenant charges & fees" at bounding box center [676, 321] width 264 height 25
type input "Tenant charges & fees"
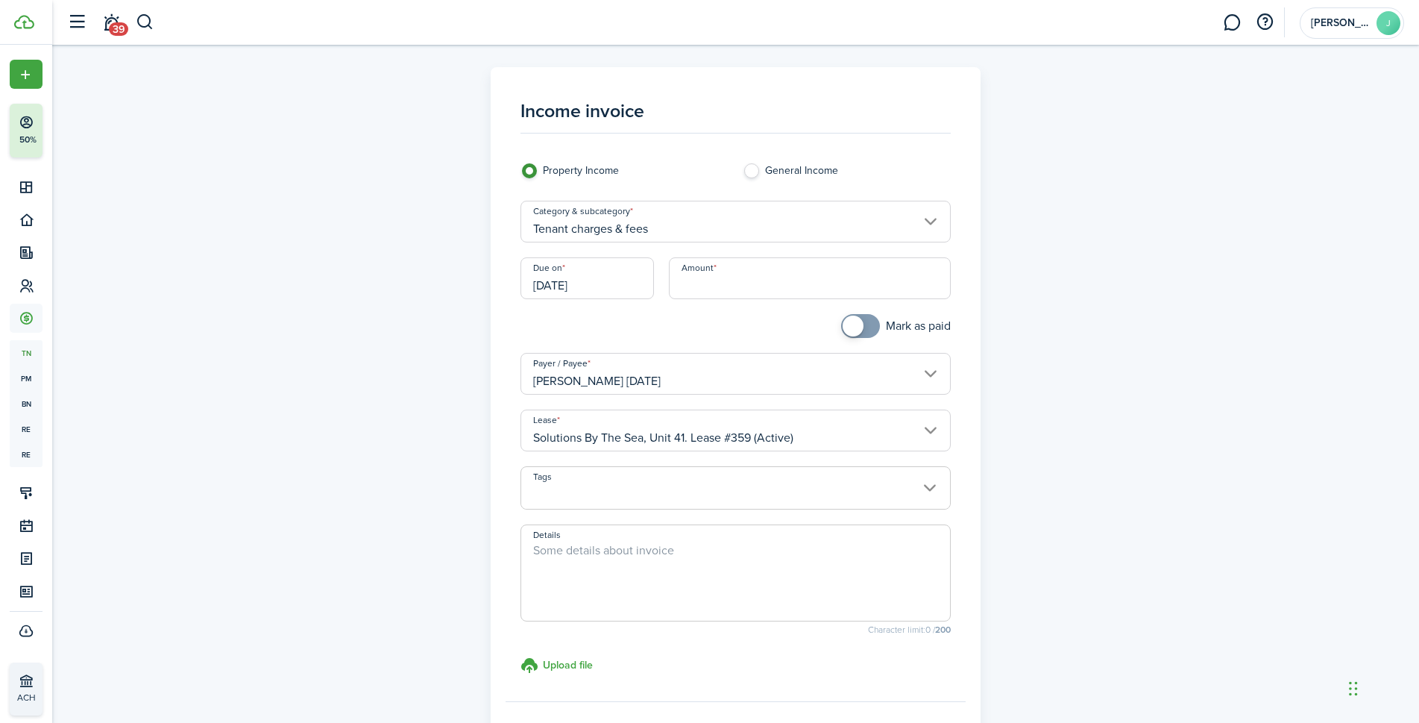
click at [697, 279] on input "Amount" at bounding box center [810, 278] width 282 height 42
type input "$260.00"
click at [1066, 251] on div "Income invoice Property Income General Income Category & subcategory Tenant cha…" at bounding box center [736, 423] width 865 height 712
click at [624, 555] on textarea "Details" at bounding box center [735, 577] width 429 height 72
type textarea "i"
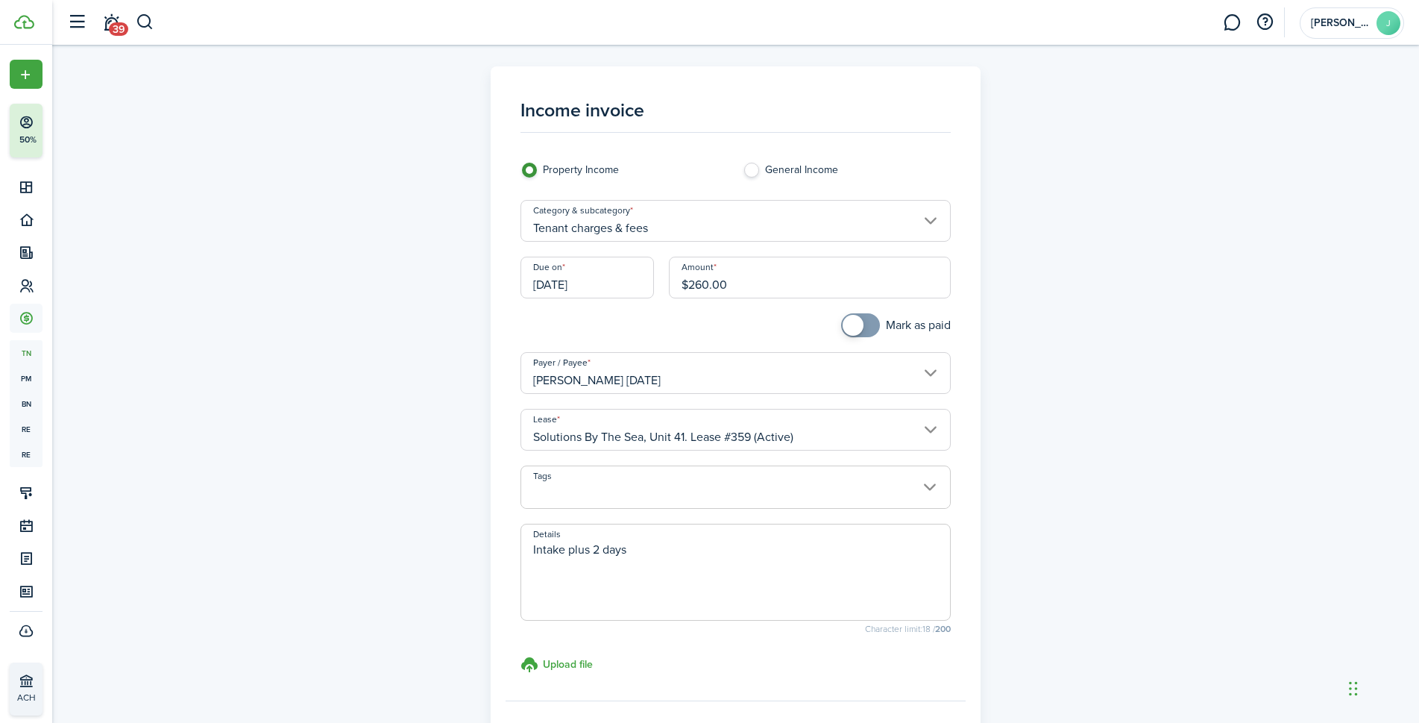
scroll to position [142, 0]
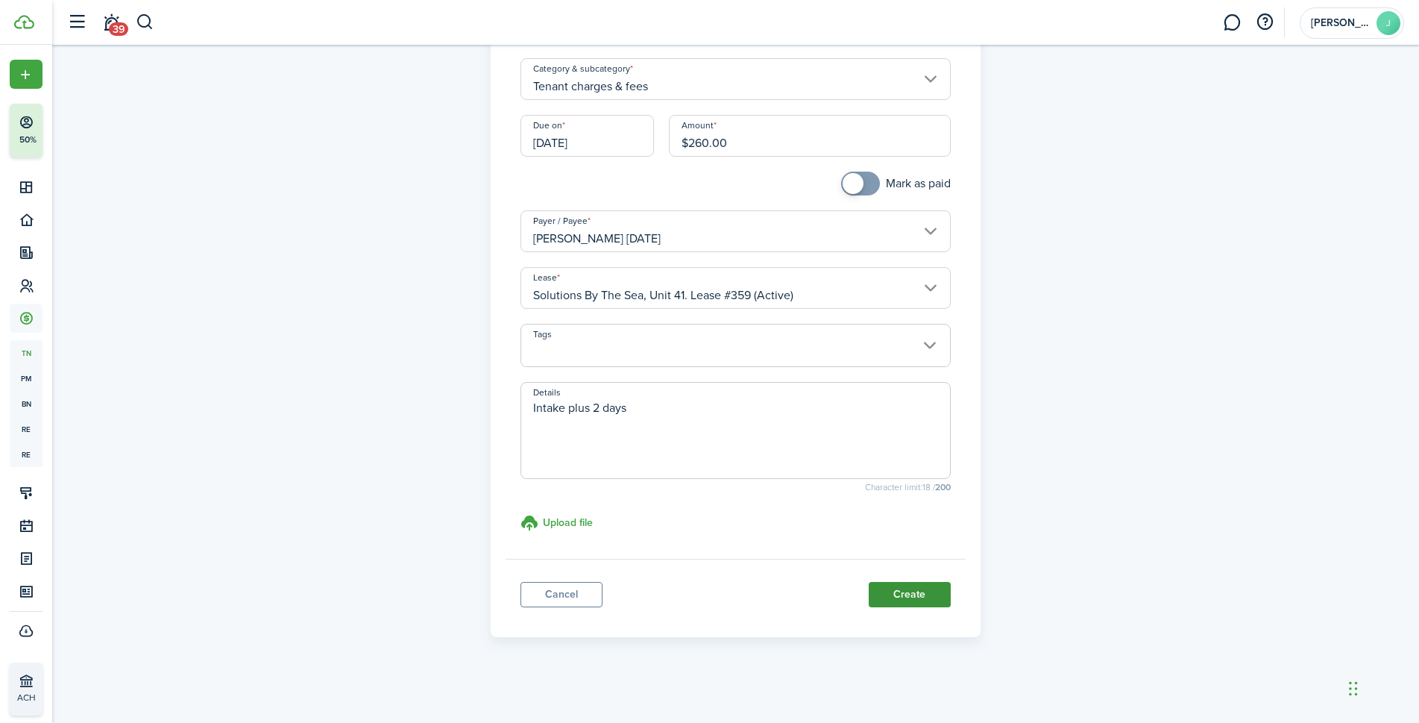
type textarea "Intake plus 2 days"
click at [905, 596] on button "Create" at bounding box center [910, 594] width 82 height 25
